Goal: Transaction & Acquisition: Purchase product/service

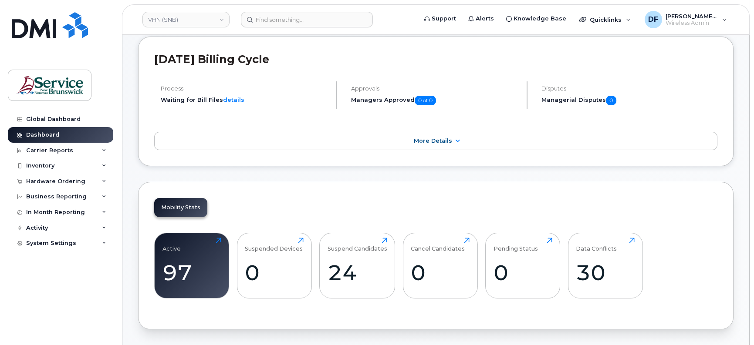
scroll to position [109, 0]
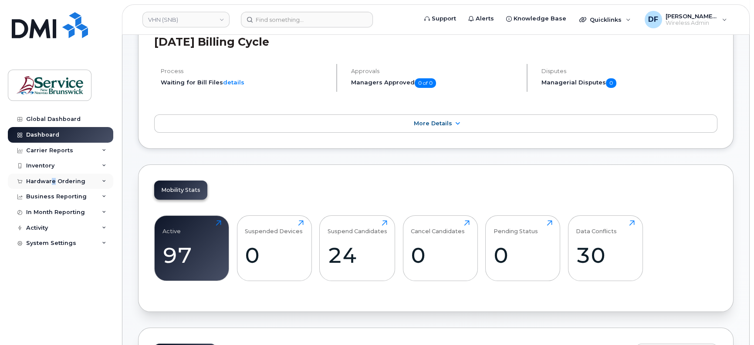
click at [53, 179] on div "Hardware Ordering" at bounding box center [55, 181] width 59 height 7
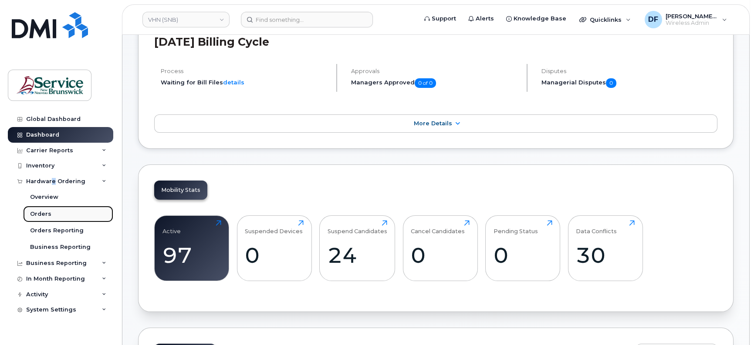
drag, startPoint x: 53, startPoint y: 179, endPoint x: 47, endPoint y: 213, distance: 33.6
click at [47, 213] on div "Orders" at bounding box center [40, 214] width 21 height 8
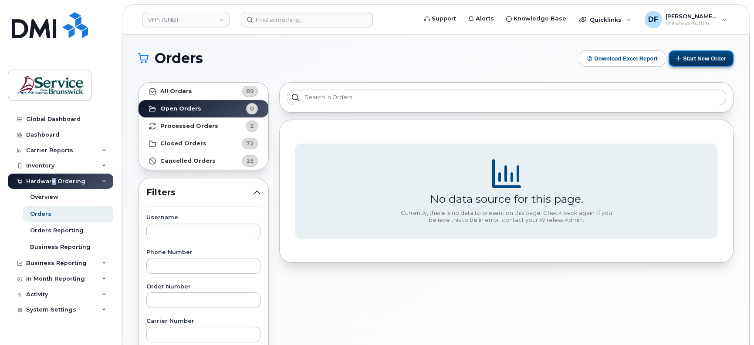
click at [688, 58] on button "Start New Order" at bounding box center [700, 59] width 65 height 16
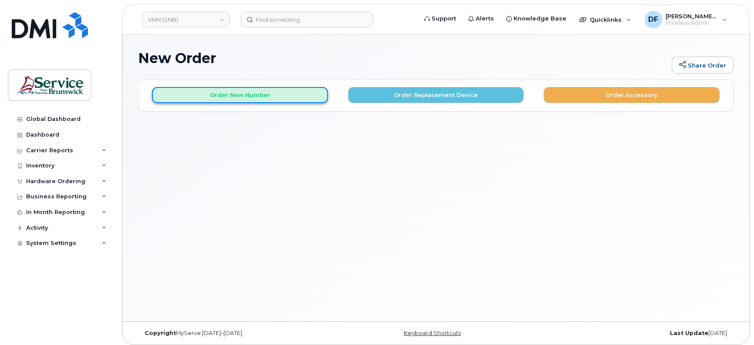
click at [255, 97] on button "Order New Number" at bounding box center [240, 95] width 176 height 16
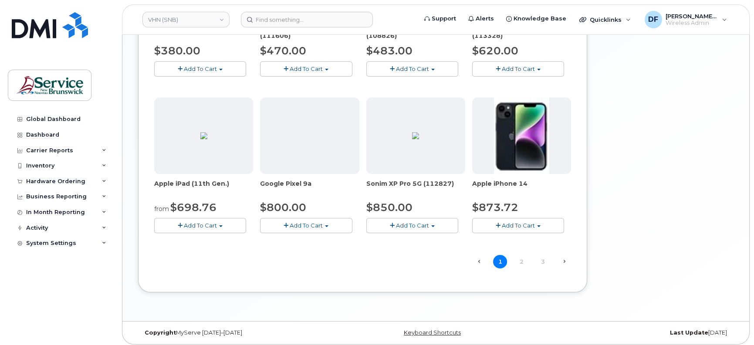
scroll to position [546, 0]
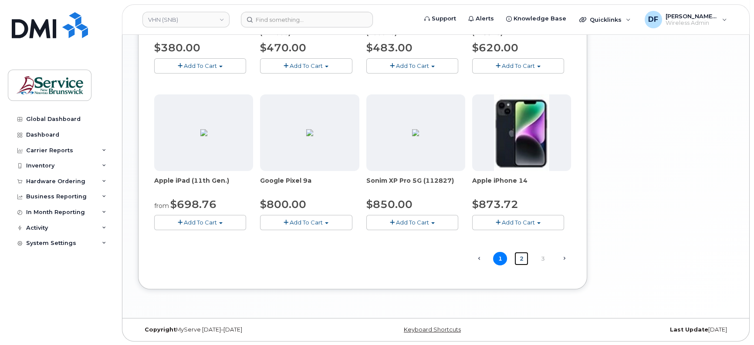
click at [524, 258] on link "2" at bounding box center [521, 259] width 14 height 14
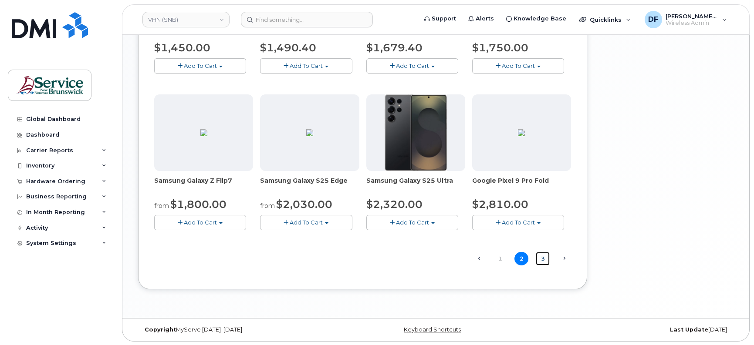
click at [539, 257] on link "3" at bounding box center [543, 259] width 14 height 14
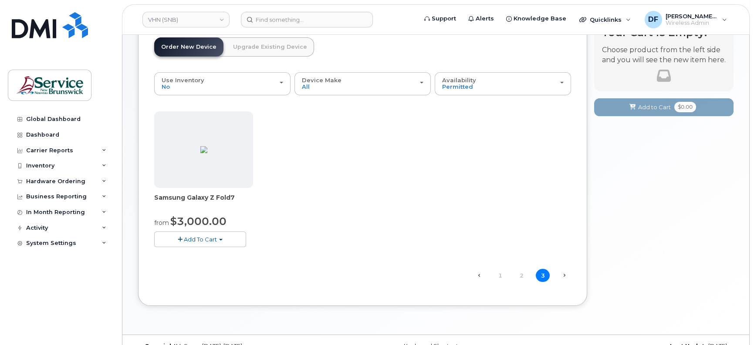
scroll to position [59, 0]
click at [499, 275] on link "1" at bounding box center [500, 276] width 14 height 14
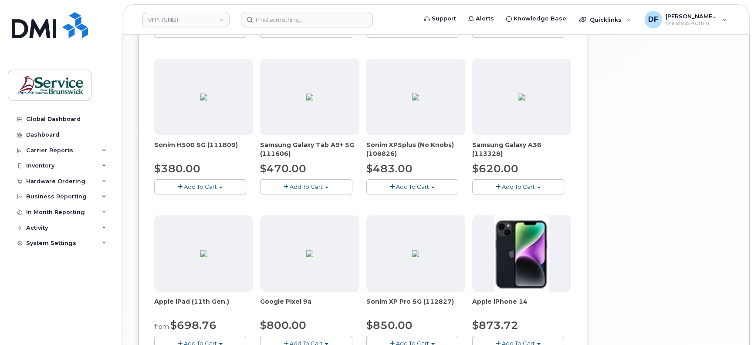
scroll to position [494, 0]
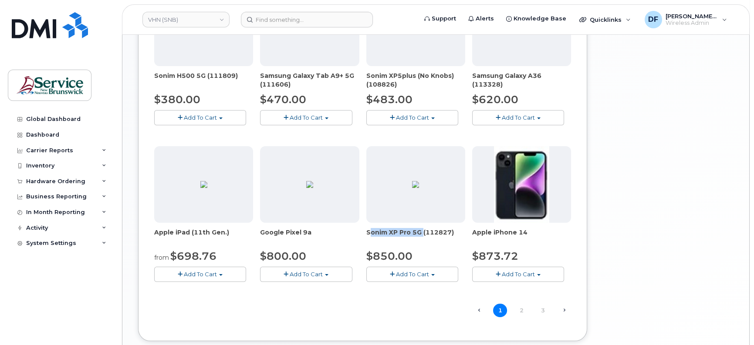
drag, startPoint x: 366, startPoint y: 232, endPoint x: 419, endPoint y: 230, distance: 52.7
click at [419, 230] on span "Sonim XP Pro 5G (112827)" at bounding box center [415, 236] width 99 height 17
copy span "Sonim XP Pro 5G"
click at [520, 312] on link "2" at bounding box center [521, 311] width 14 height 14
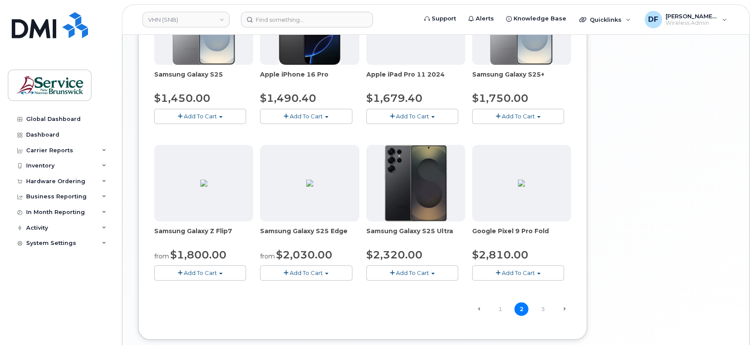
scroll to position [546, 0]
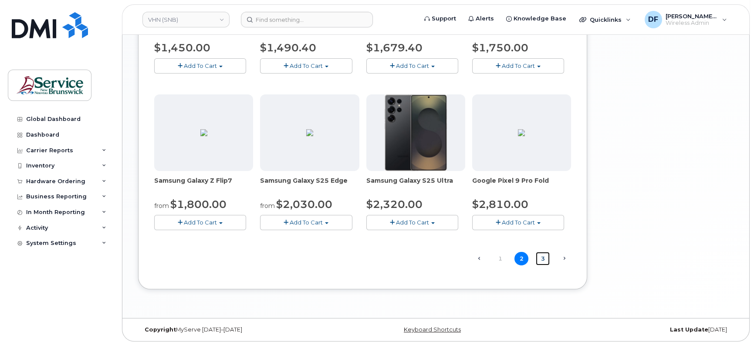
click at [544, 259] on link "3" at bounding box center [543, 259] width 14 height 14
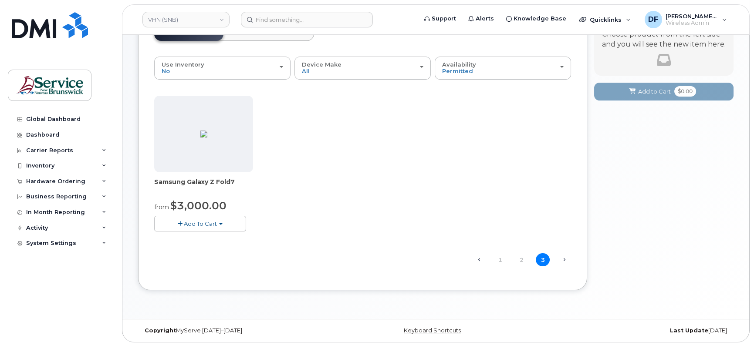
scroll to position [75, 0]
click at [500, 260] on link "1" at bounding box center [500, 259] width 14 height 14
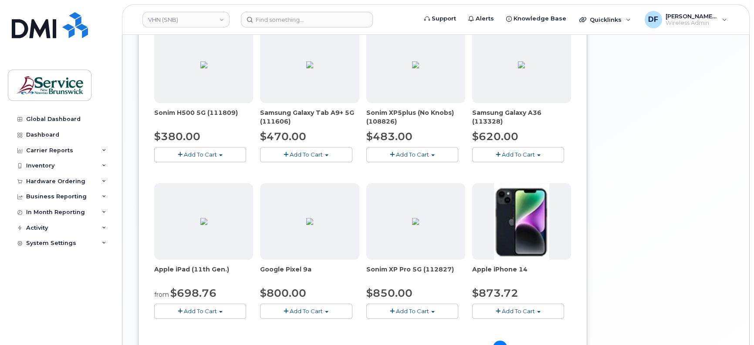
scroll to position [511, 0]
